Goal: Task Accomplishment & Management: Use online tool/utility

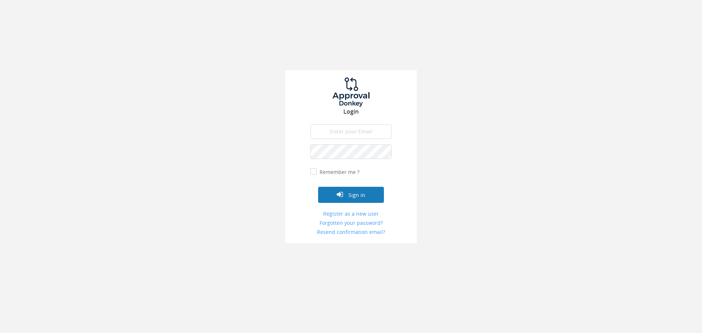
type input "[EMAIL_ADDRESS][DOMAIN_NAME]"
drag, startPoint x: 342, startPoint y: 190, endPoint x: 355, endPoint y: 196, distance: 13.9
click at [342, 190] on button "Sign in" at bounding box center [351, 195] width 66 height 16
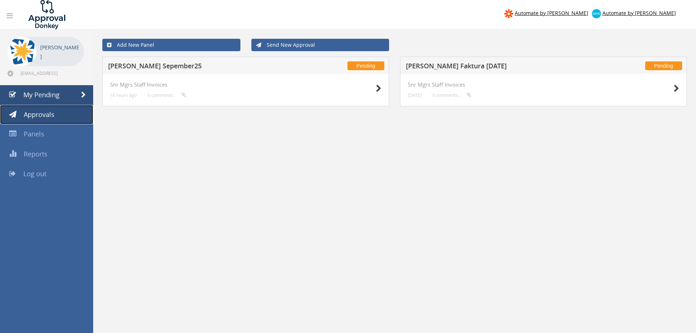
click at [42, 117] on span "Approvals" at bounding box center [39, 114] width 31 height 9
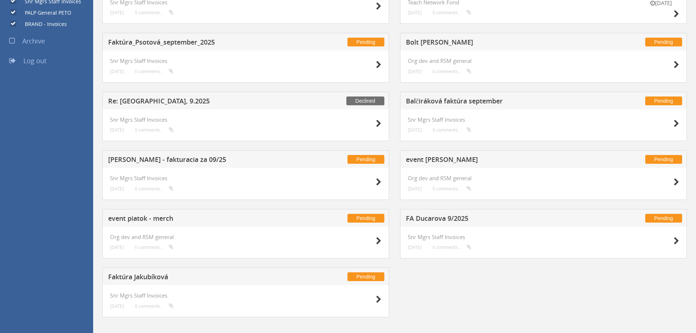
scroll to position [501, 0]
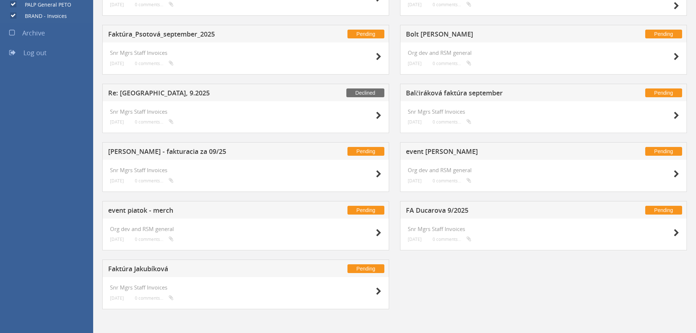
click at [155, 212] on h5 "event piatok - merch" at bounding box center [204, 211] width 193 height 9
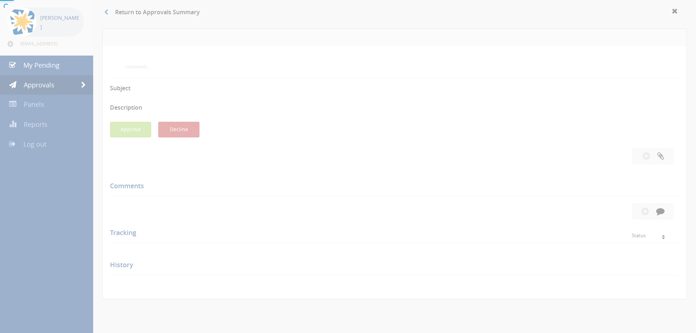
scroll to position [321, 0]
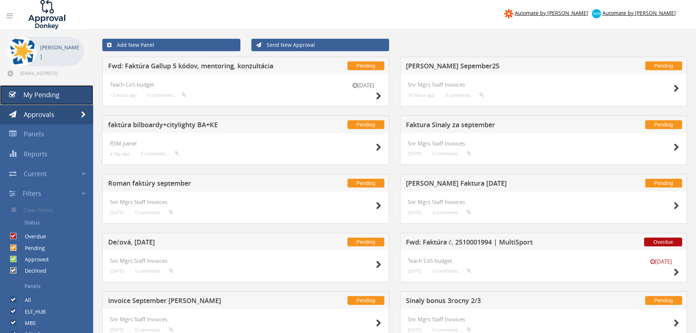
click at [36, 96] on span "My Pending" at bounding box center [41, 94] width 36 height 9
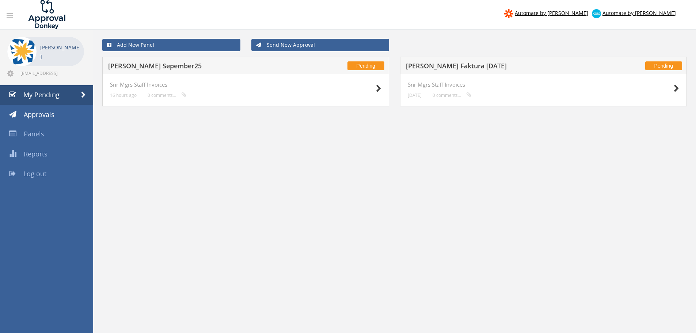
click at [152, 64] on h5 "[PERSON_NAME] Sepember25" at bounding box center [204, 66] width 193 height 9
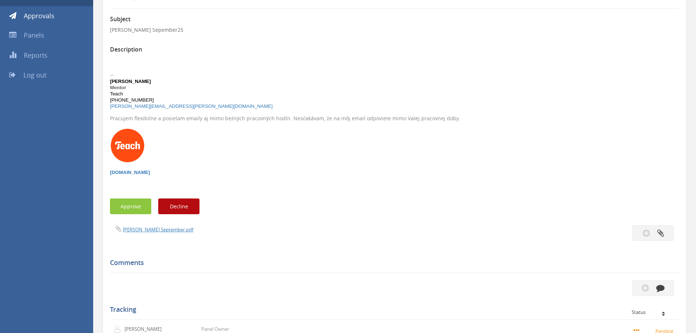
scroll to position [110, 0]
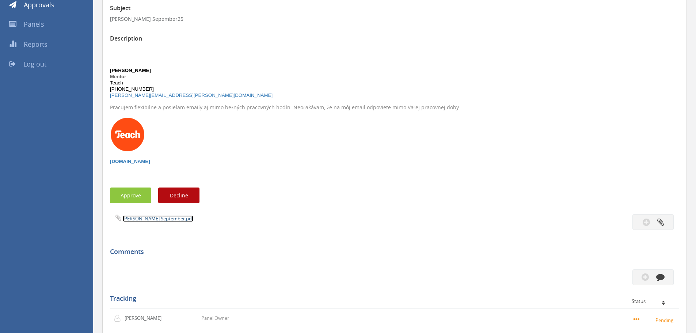
click at [145, 217] on link "[PERSON_NAME] September.pdf" at bounding box center [158, 218] width 71 height 7
